Goal: Find specific page/section: Find specific page/section

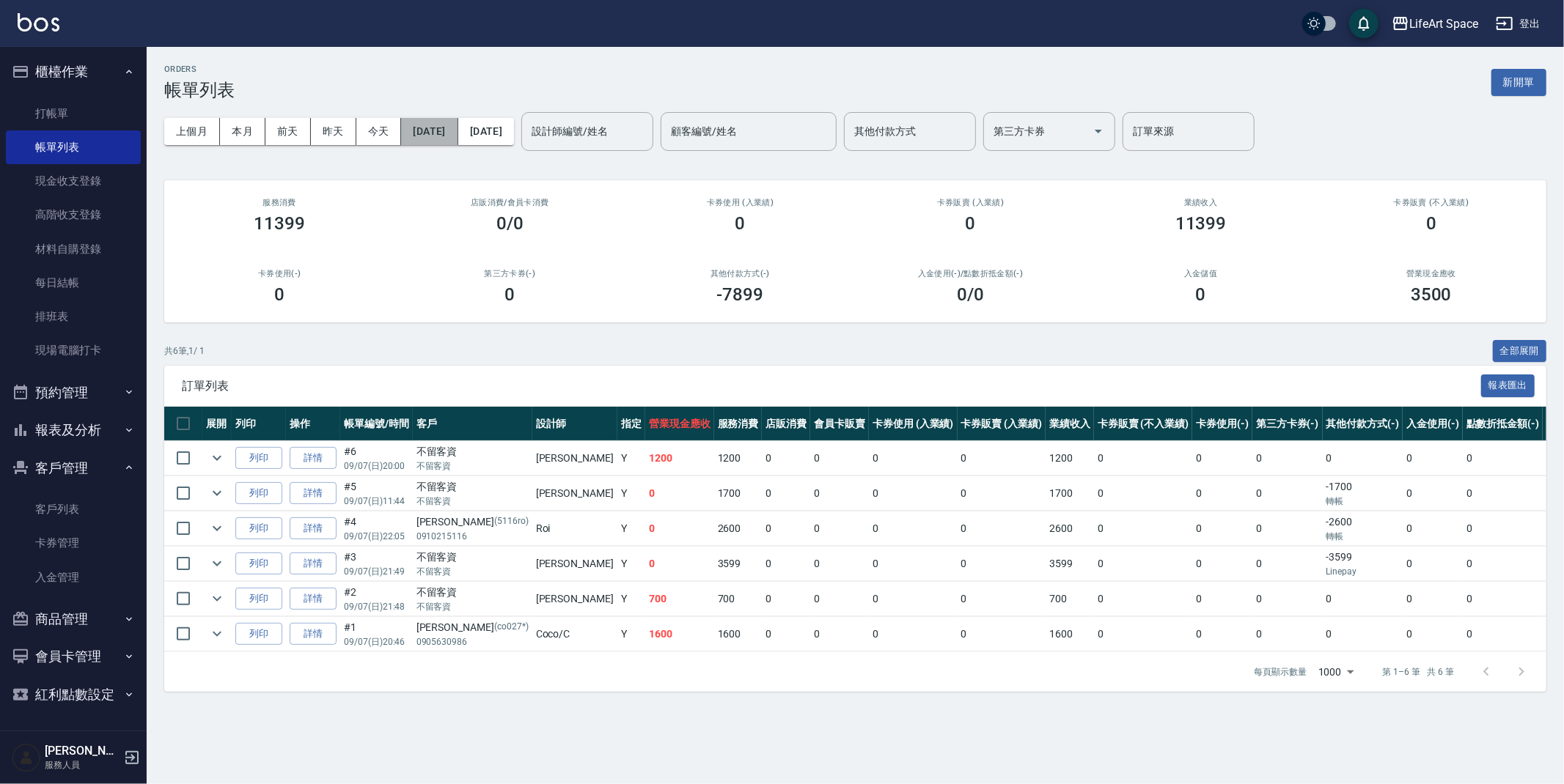
click at [424, 123] on button "[DATE]" at bounding box center [430, 131] width 56 height 27
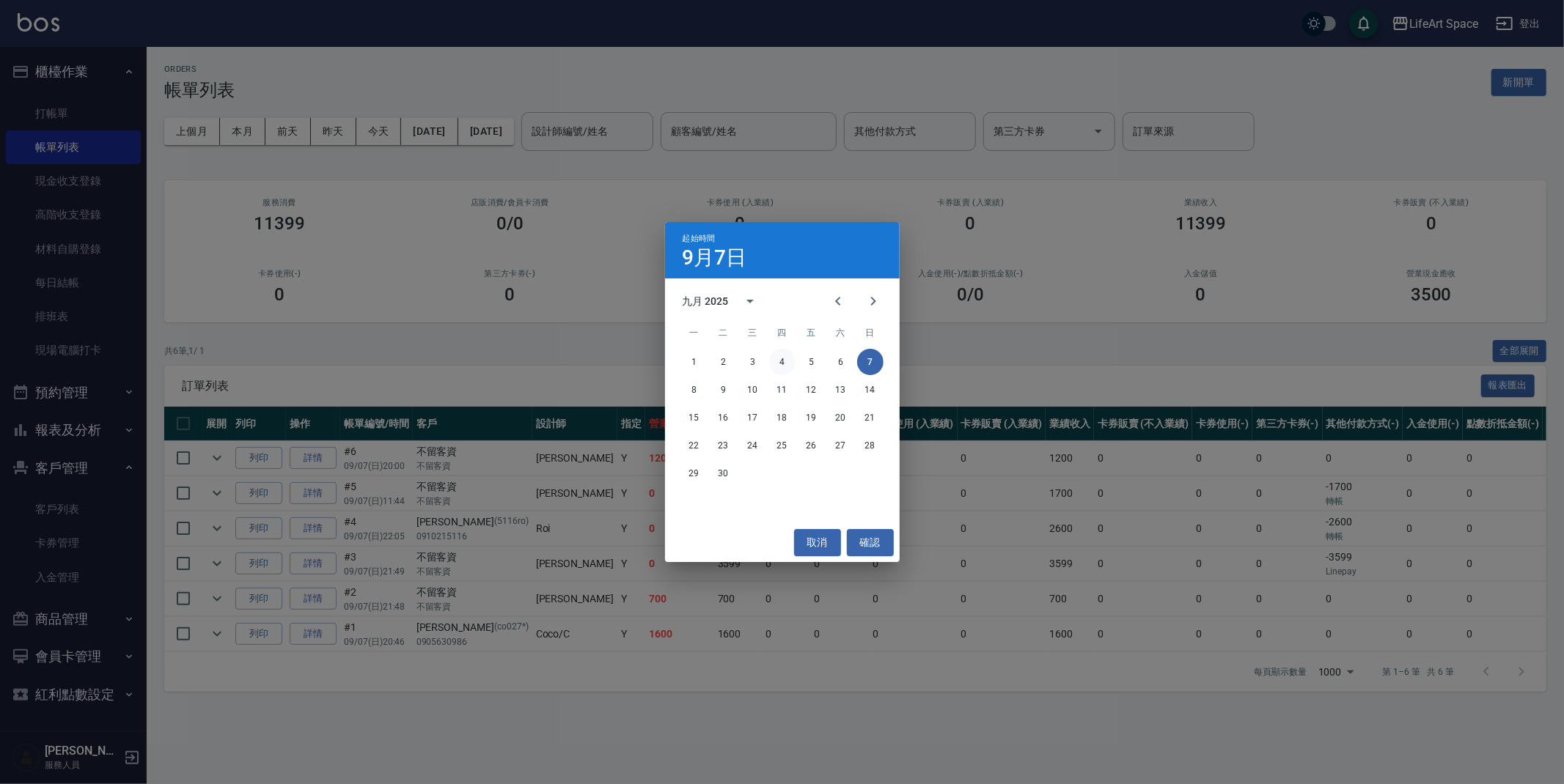
click at [786, 367] on button "4" at bounding box center [782, 362] width 26 height 26
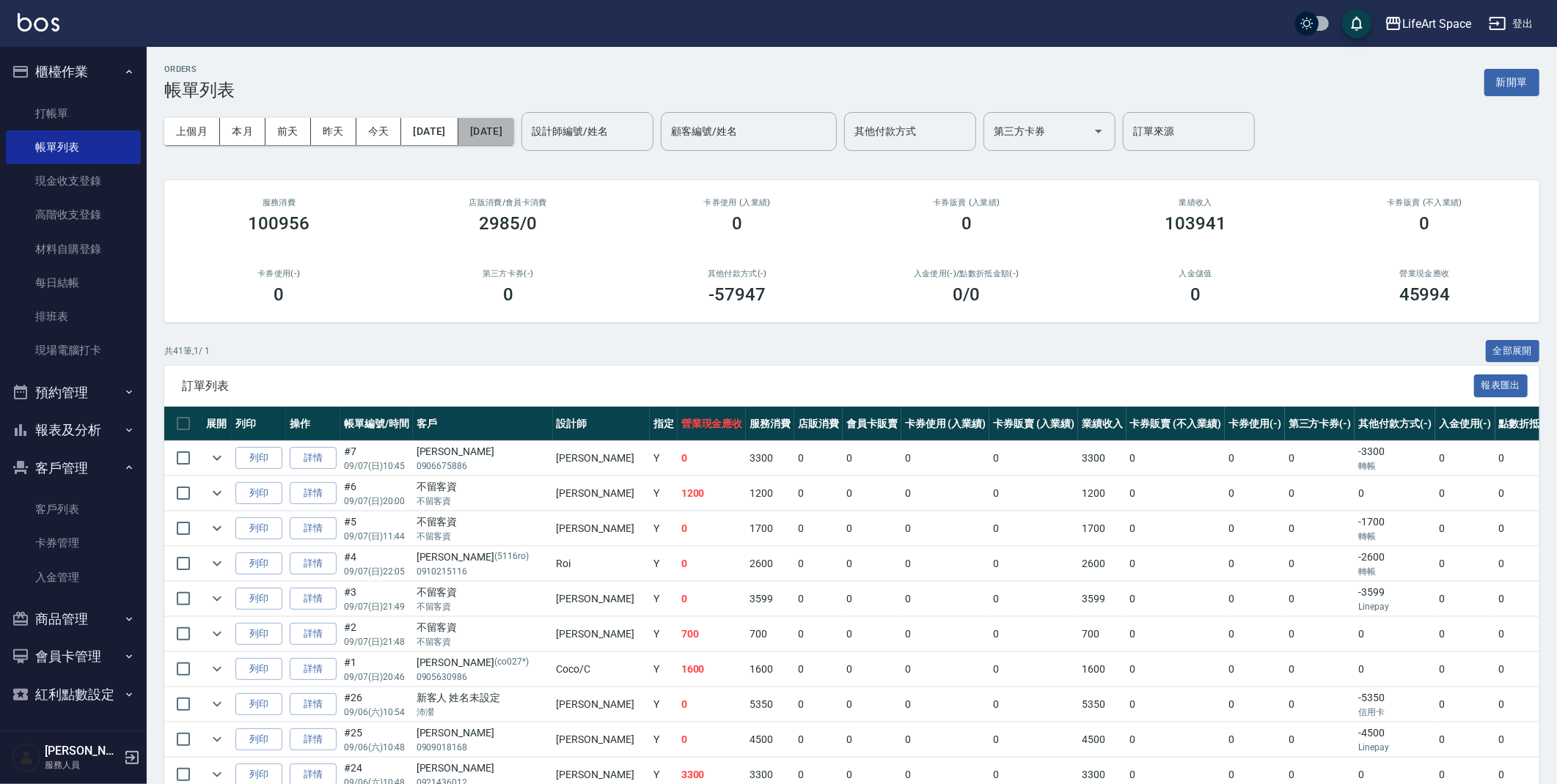
click at [514, 129] on button "[DATE]" at bounding box center [486, 131] width 56 height 27
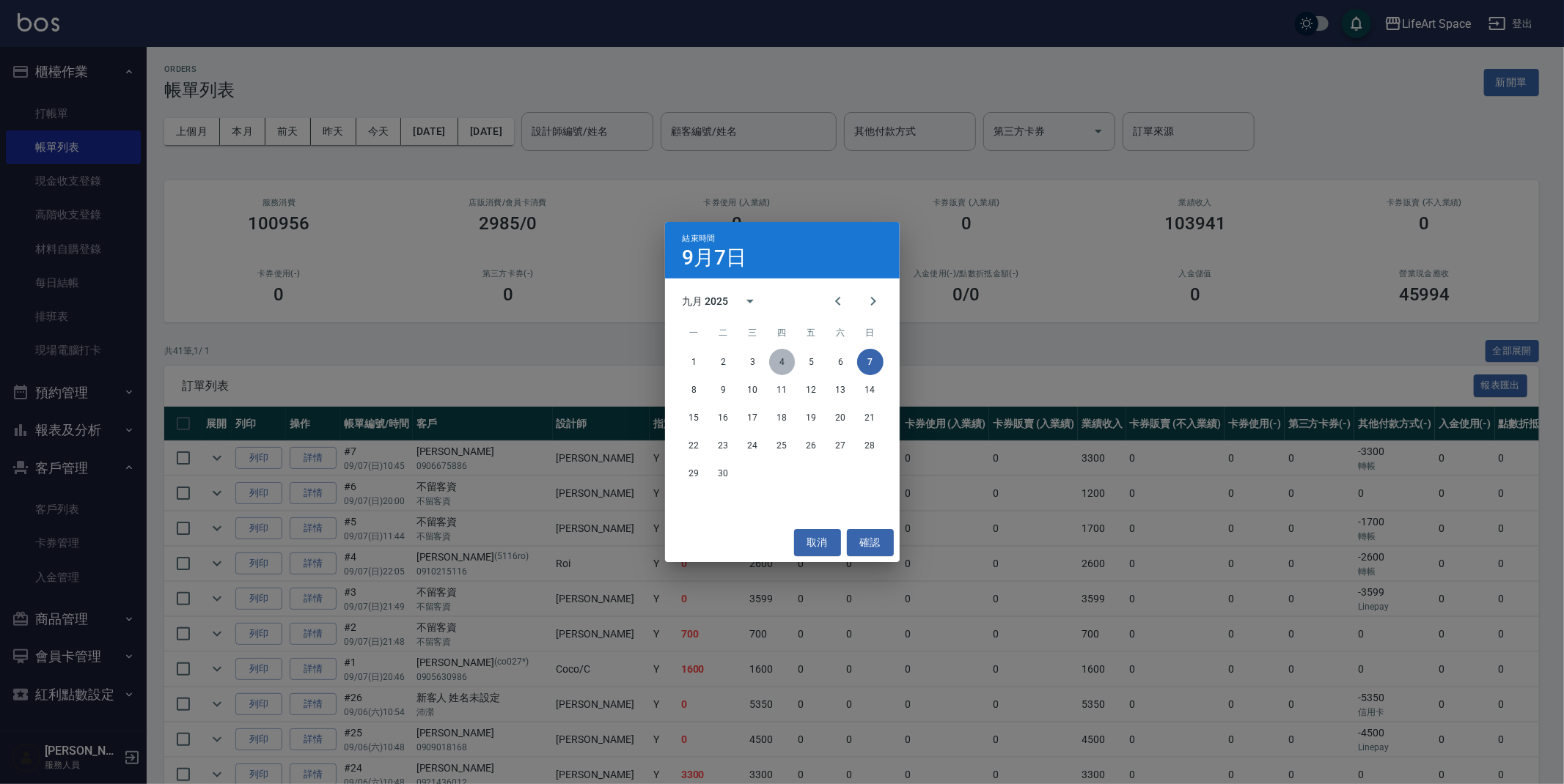
click at [777, 356] on button "4" at bounding box center [782, 362] width 26 height 26
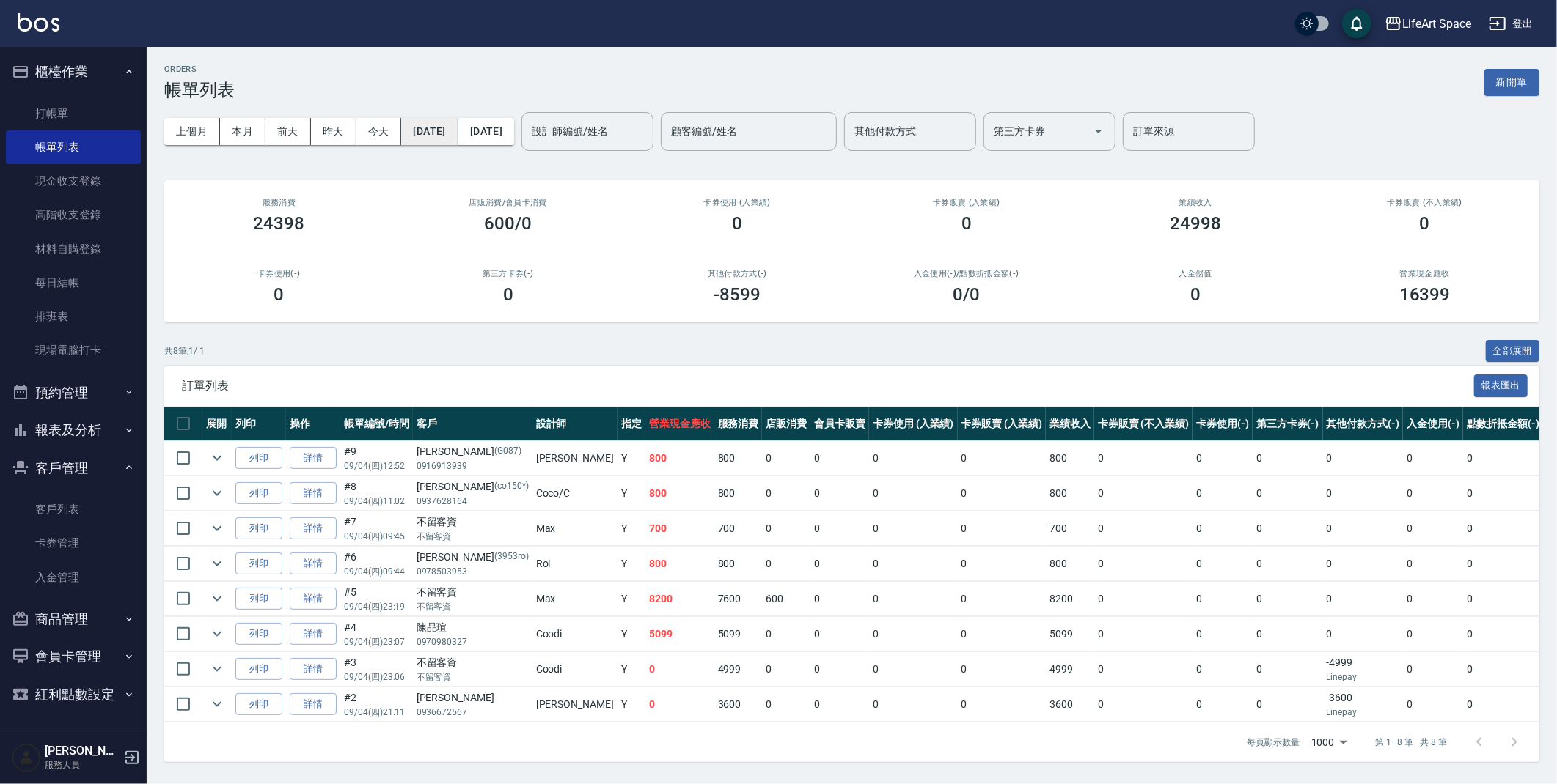
click at [456, 125] on button "[DATE]" at bounding box center [429, 131] width 56 height 27
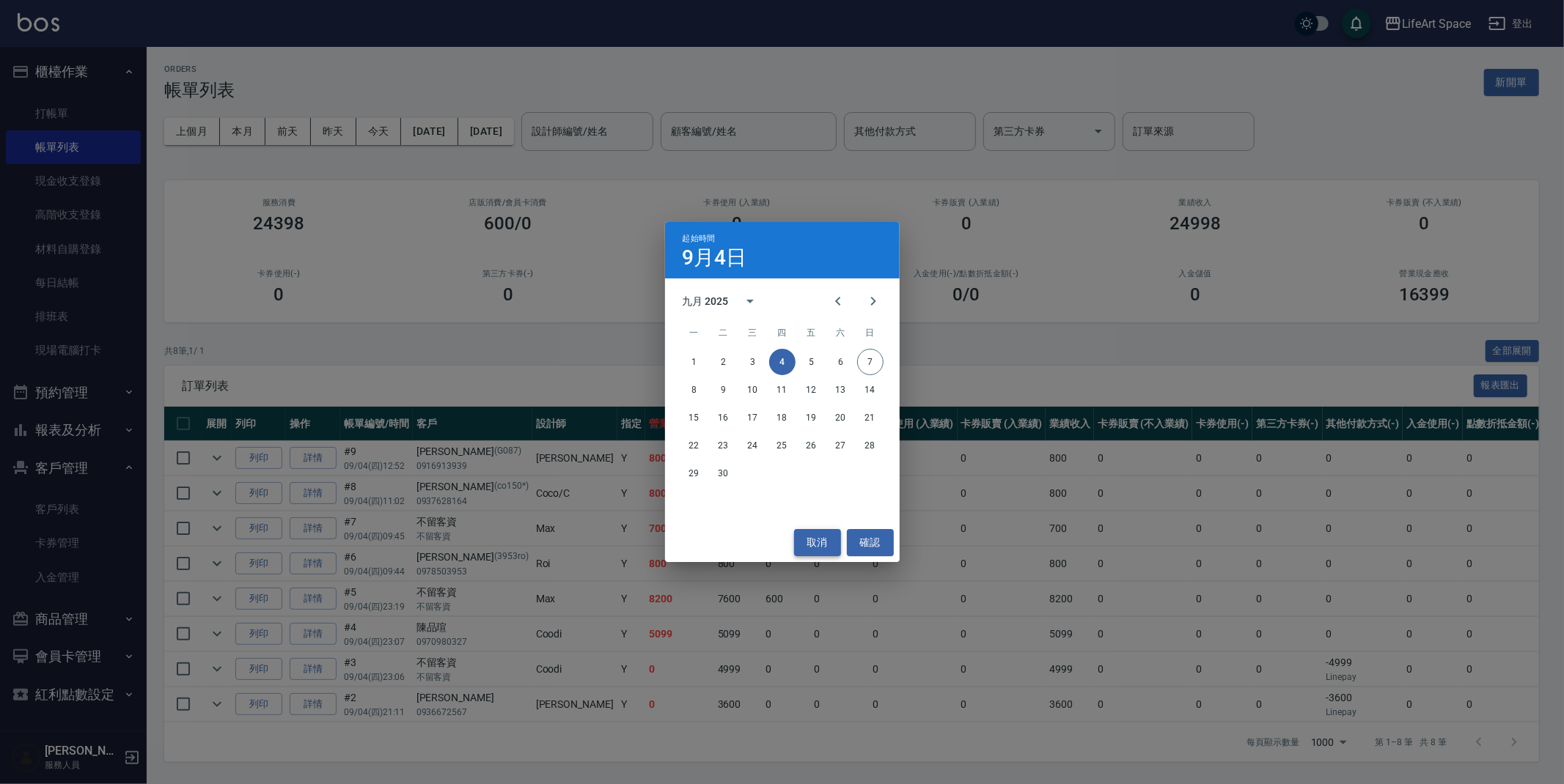
click at [805, 547] on button "取消" at bounding box center [818, 542] width 47 height 27
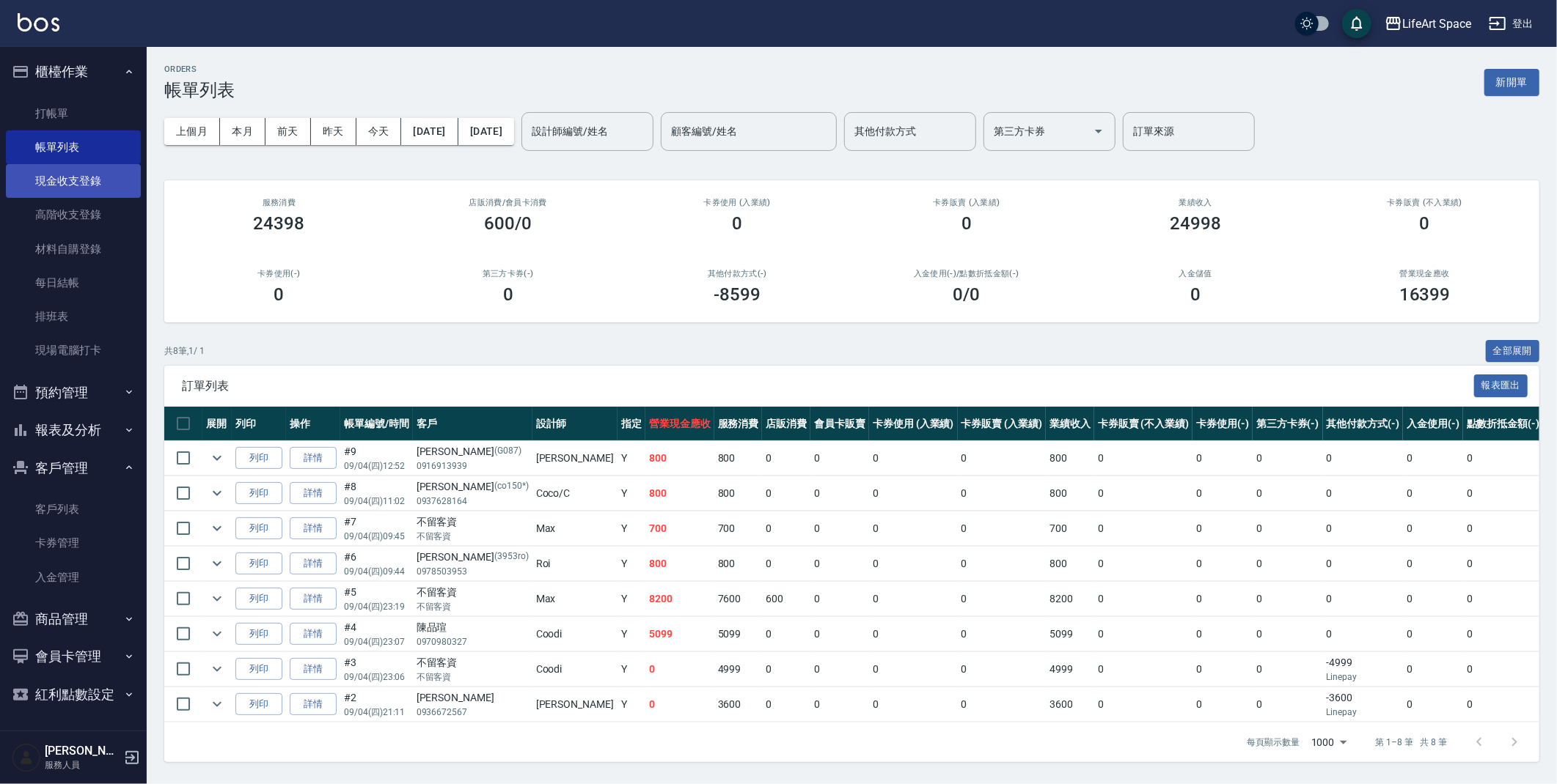
click at [57, 184] on link "現金收支登錄" at bounding box center [73, 181] width 135 height 34
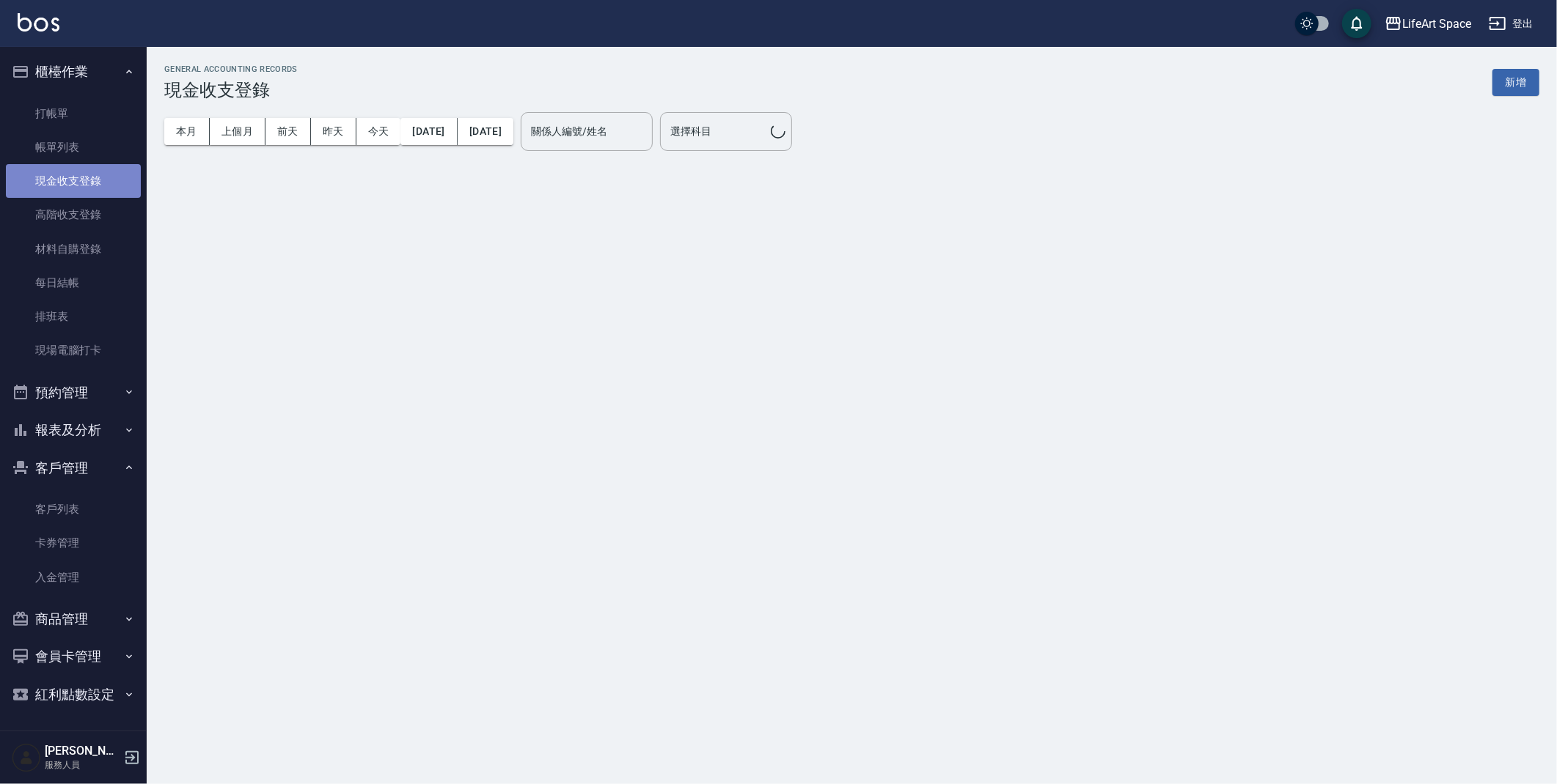
click at [57, 184] on link "現金收支登錄" at bounding box center [73, 181] width 135 height 34
